Goal: Information Seeking & Learning: Learn about a topic

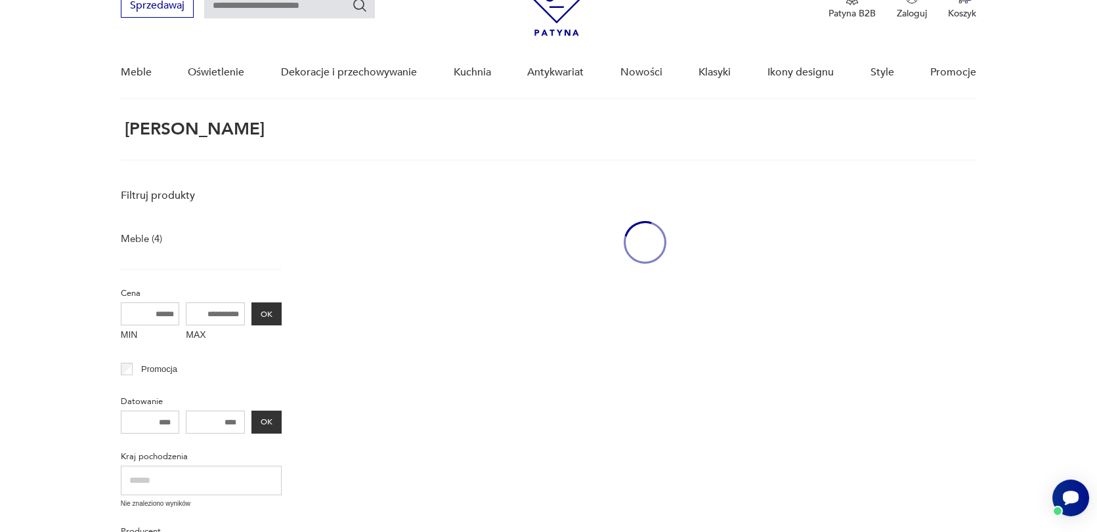
scroll to position [49, 0]
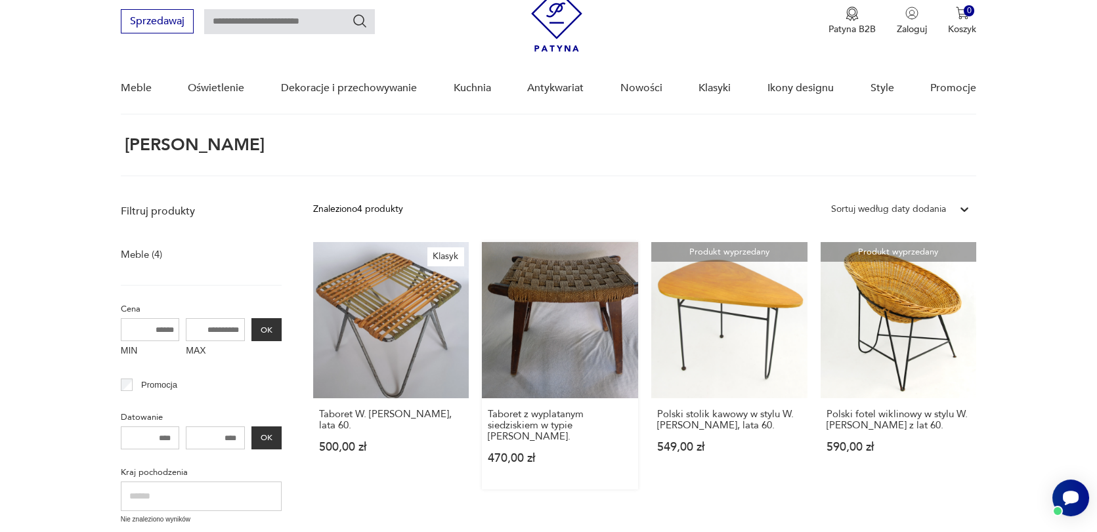
click at [540, 352] on link "Taboret z wyplatanym siedziskiem w typie [PERSON_NAME]. 470,00 zł" at bounding box center [560, 365] width 156 height 247
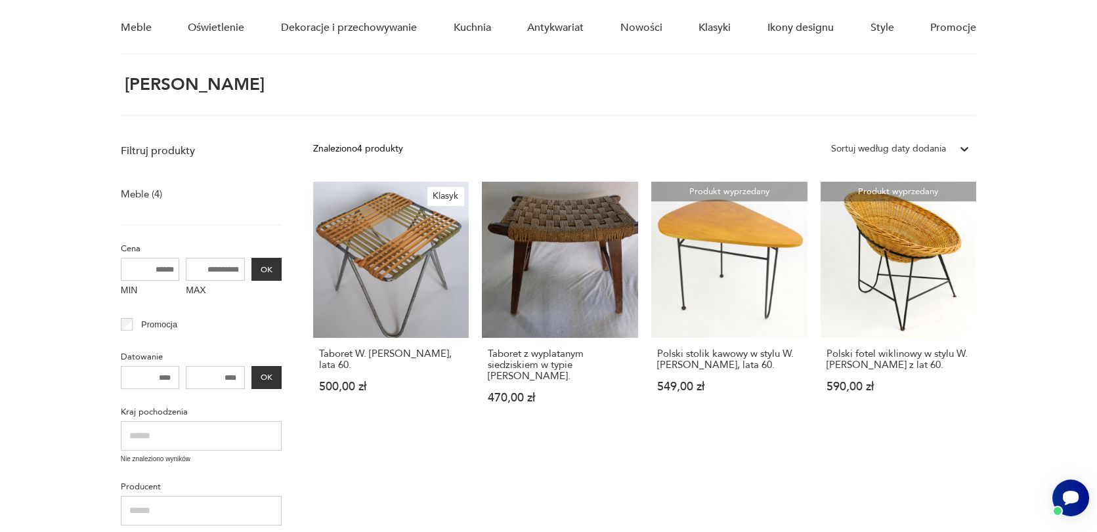
scroll to position [179, 0]
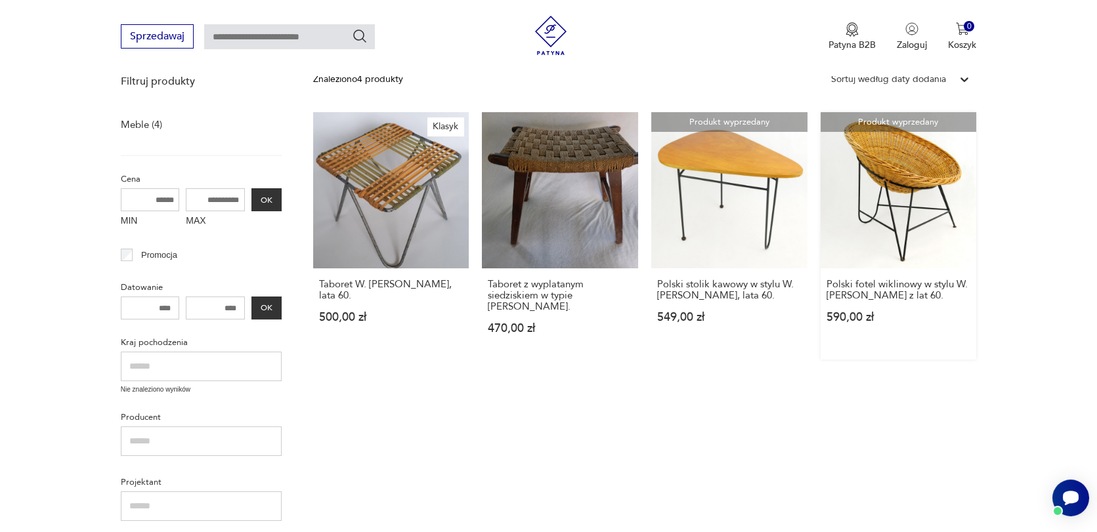
click at [887, 211] on link "Produkt wyprzedany Polski fotel wiklinowy w stylu W. [PERSON_NAME] z lat 60. 59…" at bounding box center [898, 235] width 156 height 247
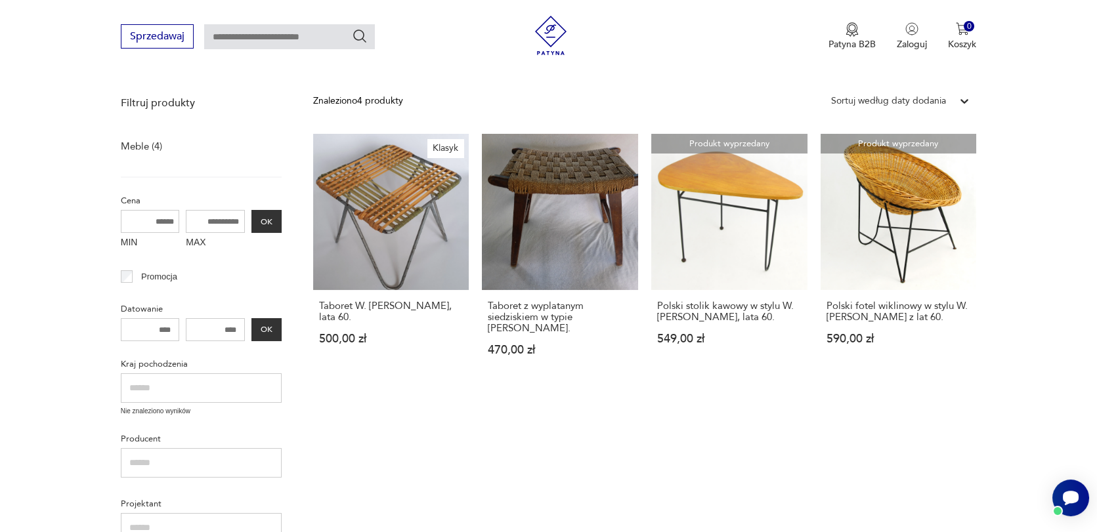
scroll to position [179, 0]
